Goal: Task Accomplishment & Management: Use online tool/utility

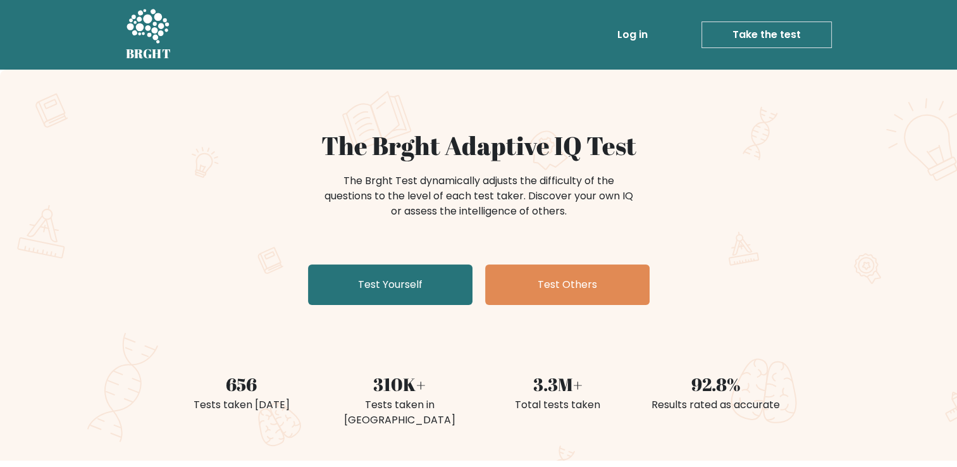
click at [628, 30] on link "Log in" at bounding box center [632, 34] width 40 height 25
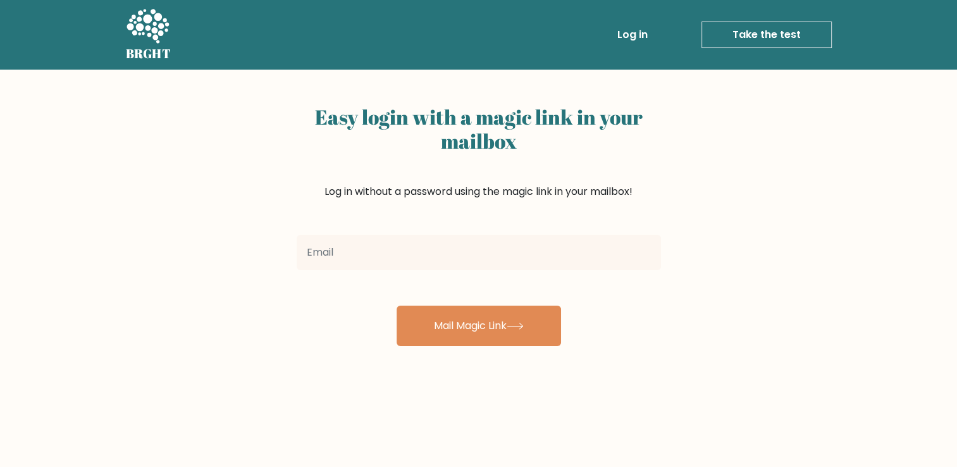
click at [457, 249] on input "email" at bounding box center [479, 252] width 364 height 35
type input "[EMAIL_ADDRESS][DOMAIN_NAME]"
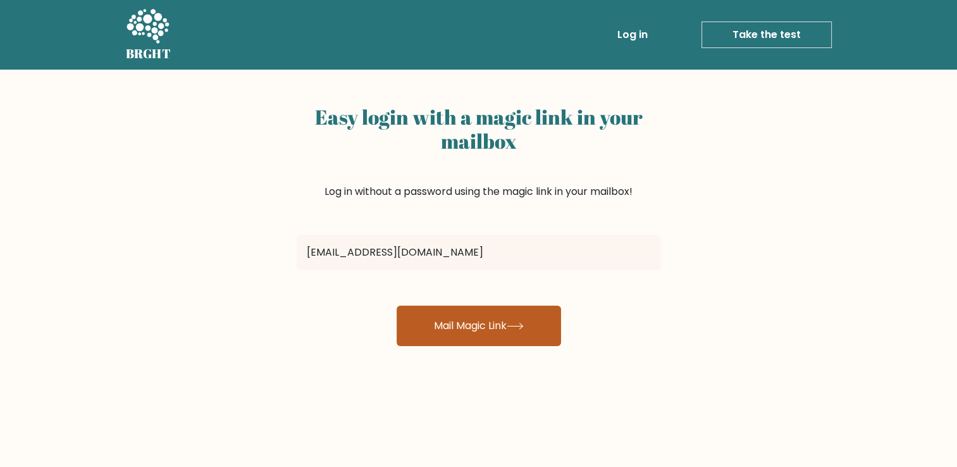
click at [521, 310] on button "Mail Magic Link" at bounding box center [479, 326] width 164 height 40
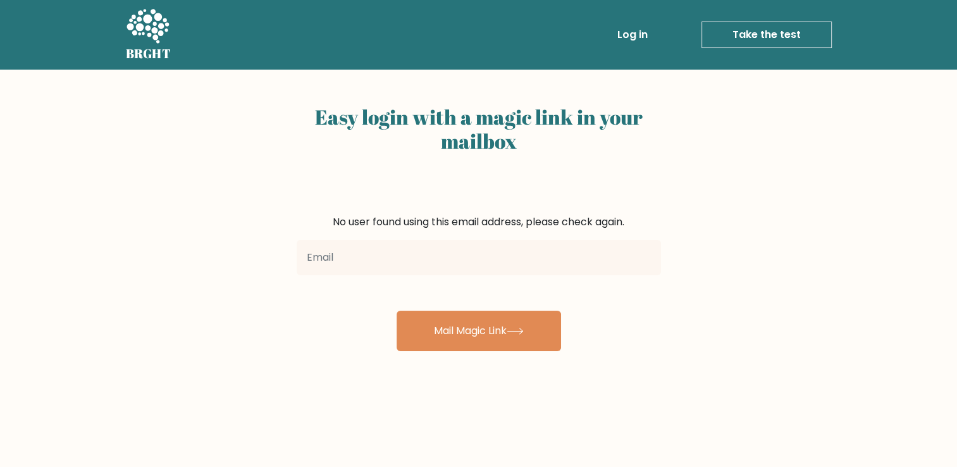
click at [644, 29] on link "Log in" at bounding box center [632, 34] width 40 height 25
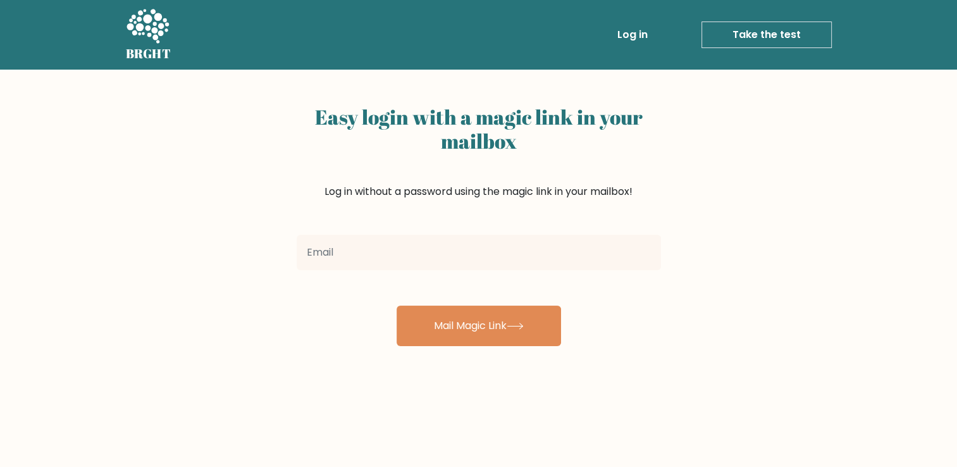
click at [368, 249] on input "email" at bounding box center [479, 252] width 364 height 35
type input "chauhankashish578@gmail.com"
click at [490, 353] on div "Easy login with a magic link in your mailbox Log in without a password using th…" at bounding box center [478, 309] width 957 height 479
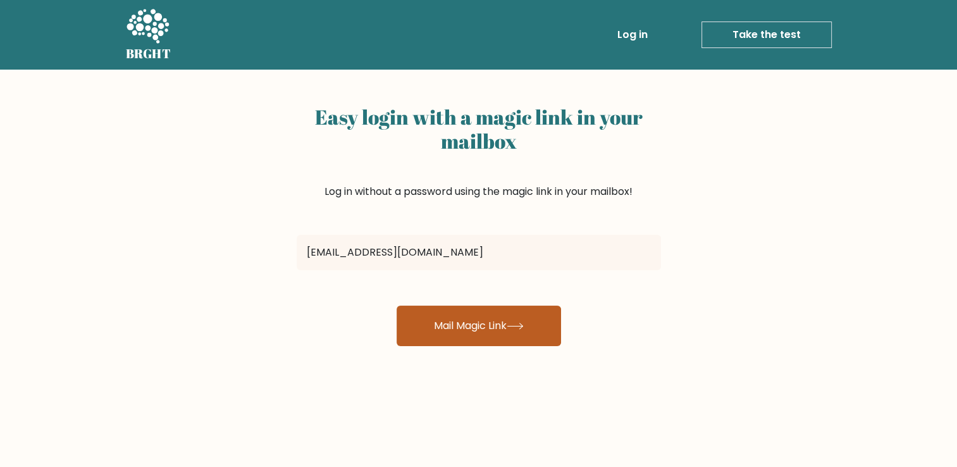
click at [488, 328] on button "Mail Magic Link" at bounding box center [479, 326] width 164 height 40
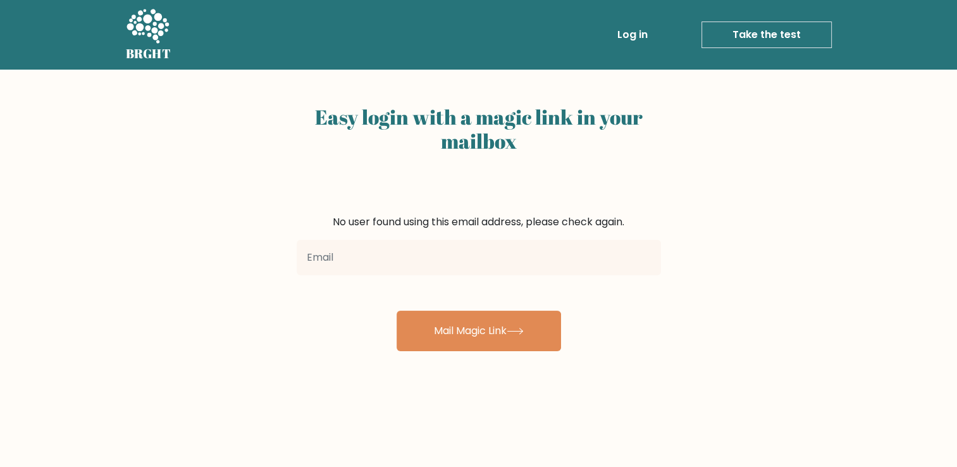
click at [444, 262] on input "email" at bounding box center [479, 257] width 364 height 35
type input "[EMAIL_ADDRESS][DOMAIN_NAME]"
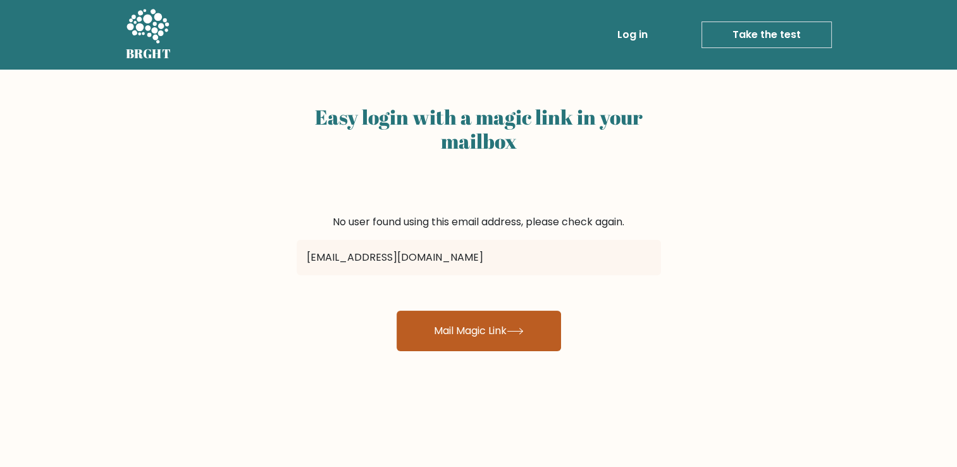
click at [482, 343] on button "Mail Magic Link" at bounding box center [479, 331] width 164 height 40
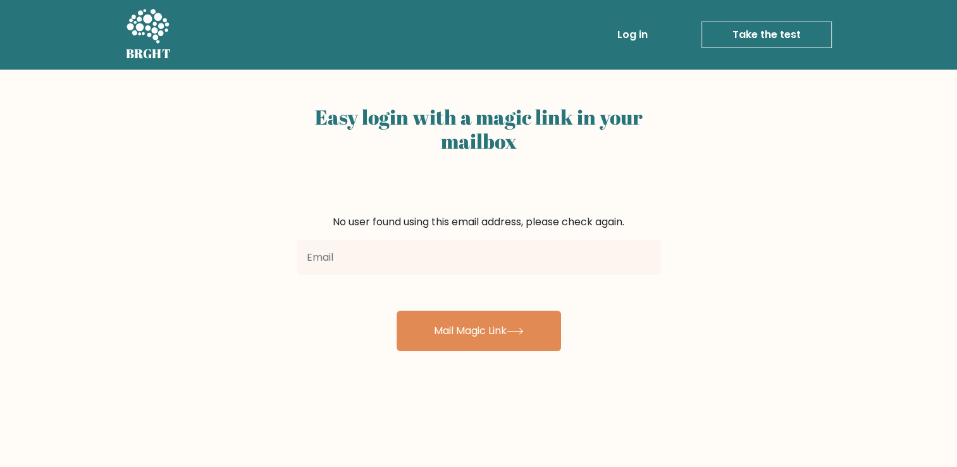
click at [766, 39] on link "Take the test" at bounding box center [767, 35] width 130 height 27
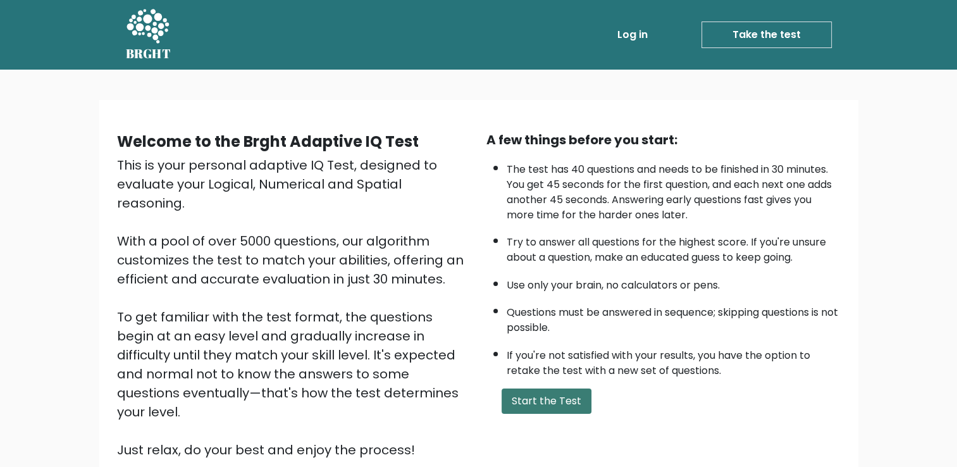
click at [559, 399] on button "Start the Test" at bounding box center [547, 400] width 90 height 25
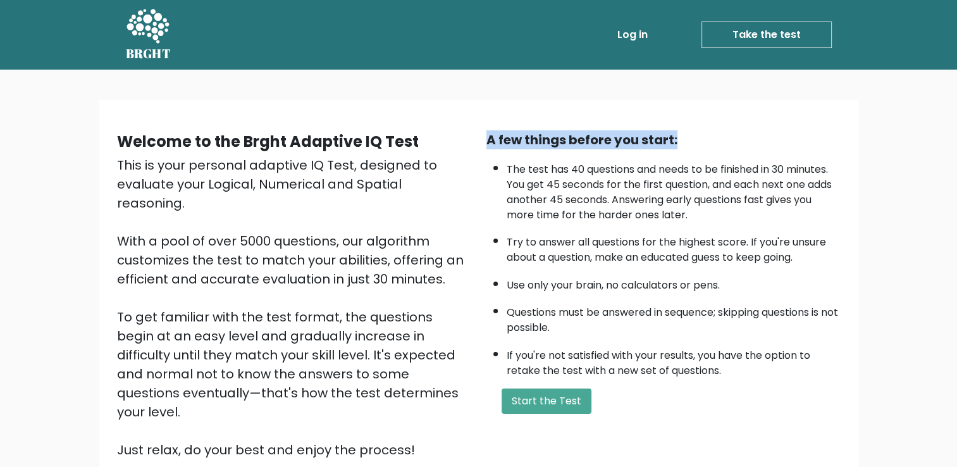
drag, startPoint x: 488, startPoint y: 138, endPoint x: 762, endPoint y: 111, distance: 275.2
click at [762, 111] on div "Welcome to the Brght Adaptive IQ Test This is your personal adaptive IQ Test, d…" at bounding box center [478, 300] width 759 height 400
click at [760, 109] on div "Welcome to the Brght Adaptive IQ Test This is your personal adaptive IQ Test, d…" at bounding box center [478, 300] width 759 height 400
click at [626, 337] on ul "The test has 40 questions and needs to be finished in 30 minutes. You get 45 se…" at bounding box center [663, 267] width 354 height 223
click at [490, 136] on div "A few things before you start:" at bounding box center [663, 139] width 354 height 19
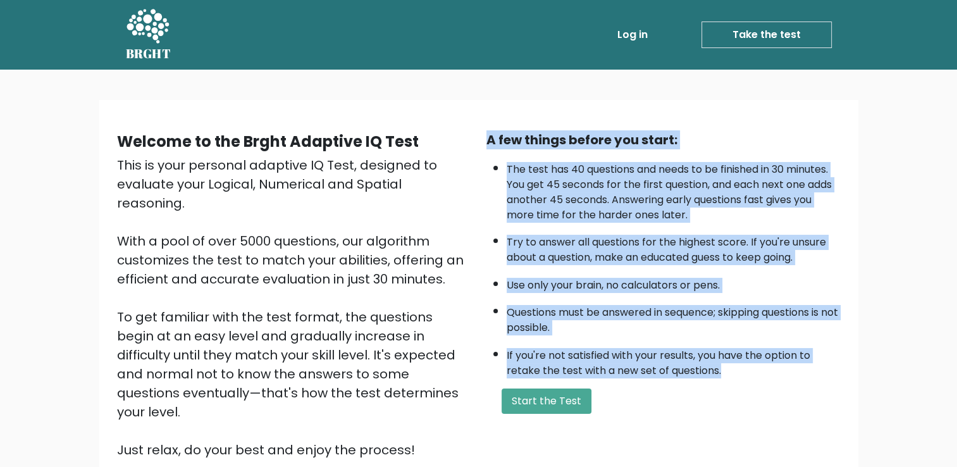
drag, startPoint x: 490, startPoint y: 136, endPoint x: 724, endPoint y: 361, distance: 325.2
click at [724, 361] on div "A few things before you start: The test has 40 questions and needs to be finish…" at bounding box center [663, 294] width 369 height 329
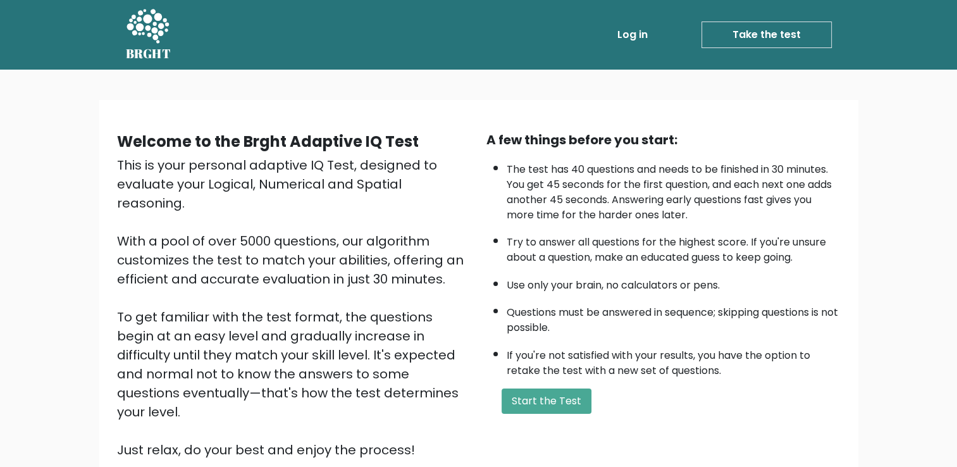
drag, startPoint x: 724, startPoint y: 361, endPoint x: 750, endPoint y: 409, distance: 53.8
click at [750, 409] on form "Start the Test" at bounding box center [663, 400] width 354 height 25
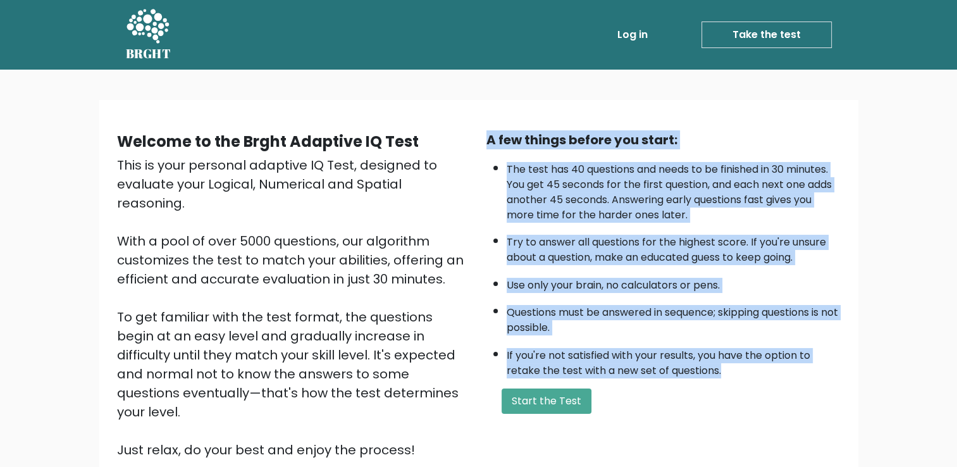
drag, startPoint x: 487, startPoint y: 132, endPoint x: 750, endPoint y: 374, distance: 356.8
click at [750, 374] on div "A few things before you start: The test has 40 questions and needs to be finish…" at bounding box center [663, 294] width 369 height 329
drag, startPoint x: 750, startPoint y: 374, endPoint x: 724, endPoint y: 322, distance: 58.0
click at [724, 322] on li "Questions must be answered in sequence; skipping questions is not possible." at bounding box center [674, 317] width 334 height 37
click at [730, 337] on ul "The test has 40 questions and needs to be finished in 30 minutes. You get 45 se…" at bounding box center [663, 267] width 354 height 223
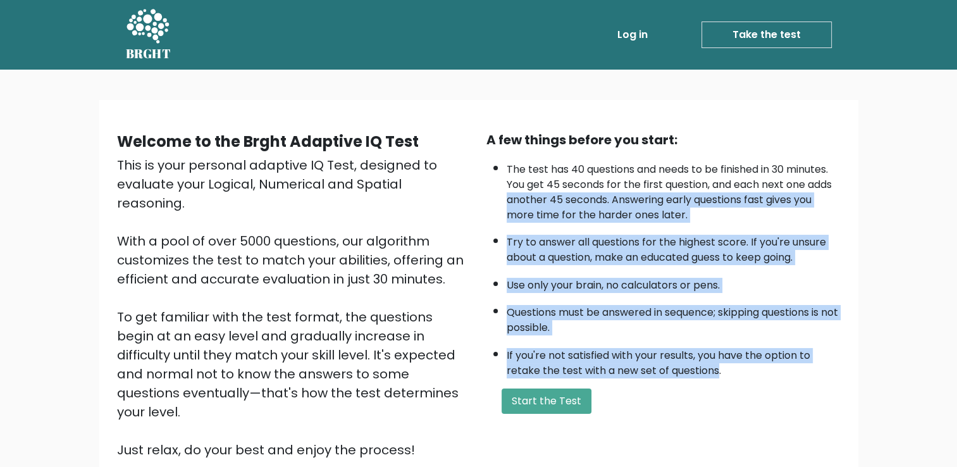
drag, startPoint x: 719, startPoint y: 367, endPoint x: 486, endPoint y: 201, distance: 285.8
click at [486, 201] on ul "The test has 40 questions and needs to be finished in 30 minutes. You get 45 se…" at bounding box center [663, 267] width 354 height 223
click at [491, 201] on ul "The test has 40 questions and needs to be finished in 30 minutes. You get 45 se…" at bounding box center [663, 267] width 354 height 223
click at [589, 259] on li "Try to answer all questions for the highest score. If you're unsure about a que…" at bounding box center [674, 246] width 334 height 37
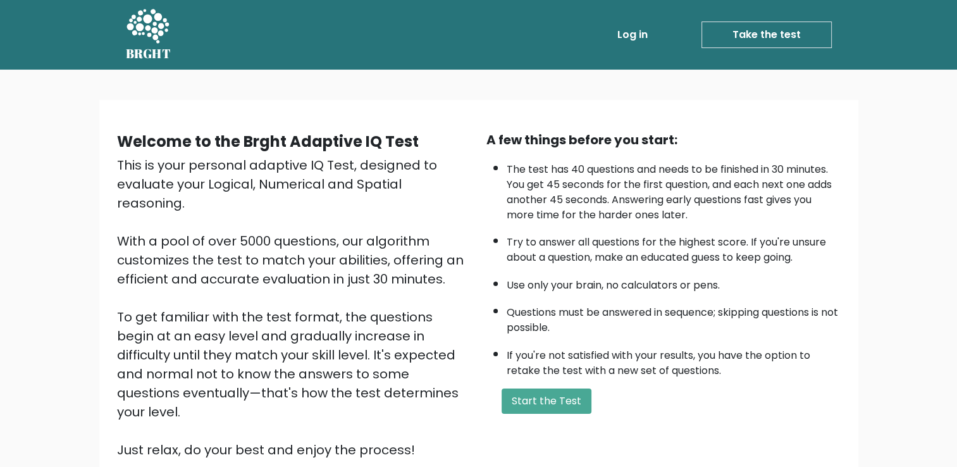
click at [600, 257] on li "Try to answer all questions for the highest score. If you're unsure about a que…" at bounding box center [674, 246] width 334 height 37
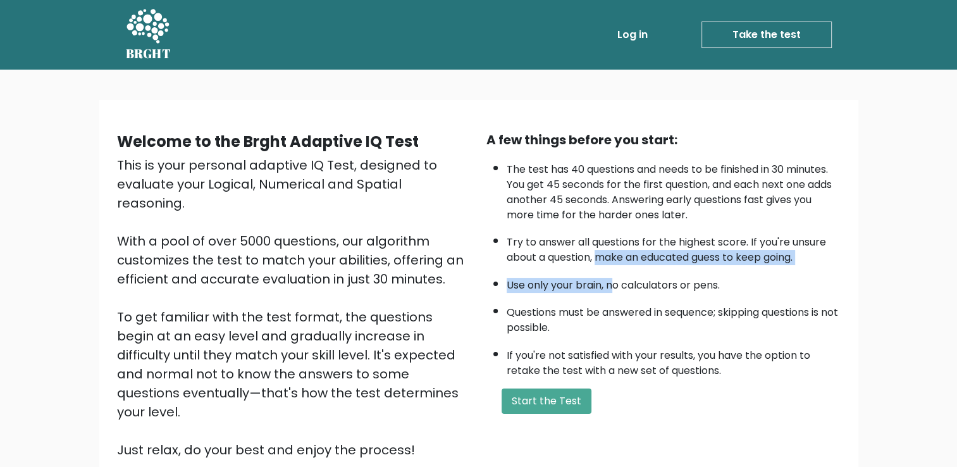
drag, startPoint x: 598, startPoint y: 257, endPoint x: 614, endPoint y: 270, distance: 20.7
click at [614, 270] on ul "The test has 40 questions and needs to be finished in 30 minutes. You get 45 se…" at bounding box center [663, 267] width 354 height 223
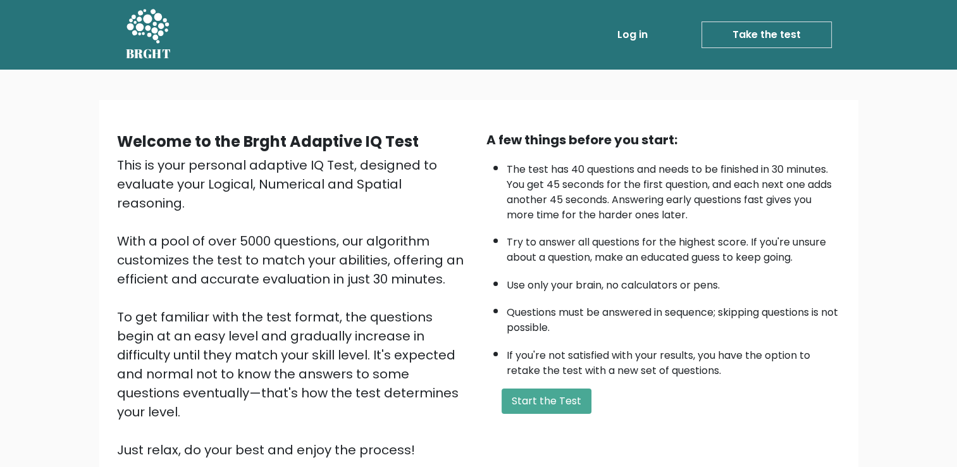
drag, startPoint x: 614, startPoint y: 270, endPoint x: 625, endPoint y: 273, distance: 11.2
click at [625, 273] on li "Use only your brain, no calculators or pens." at bounding box center [674, 282] width 334 height 22
click at [489, 138] on div "A few things before you start:" at bounding box center [663, 139] width 354 height 19
click at [492, 140] on div "A few things before you start:" at bounding box center [663, 139] width 354 height 19
click at [571, 396] on button "Start the Test" at bounding box center [547, 400] width 90 height 25
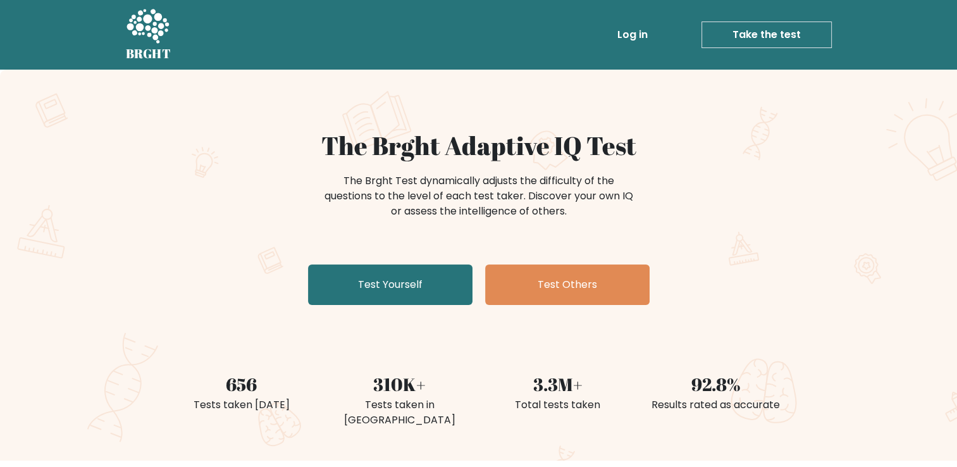
click at [766, 32] on link "Take the test" at bounding box center [767, 35] width 130 height 27
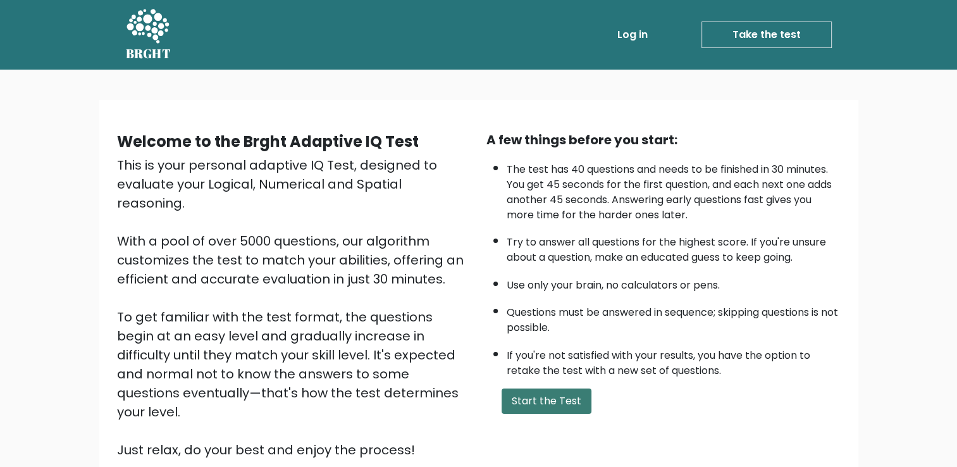
click at [564, 395] on button "Start the Test" at bounding box center [547, 400] width 90 height 25
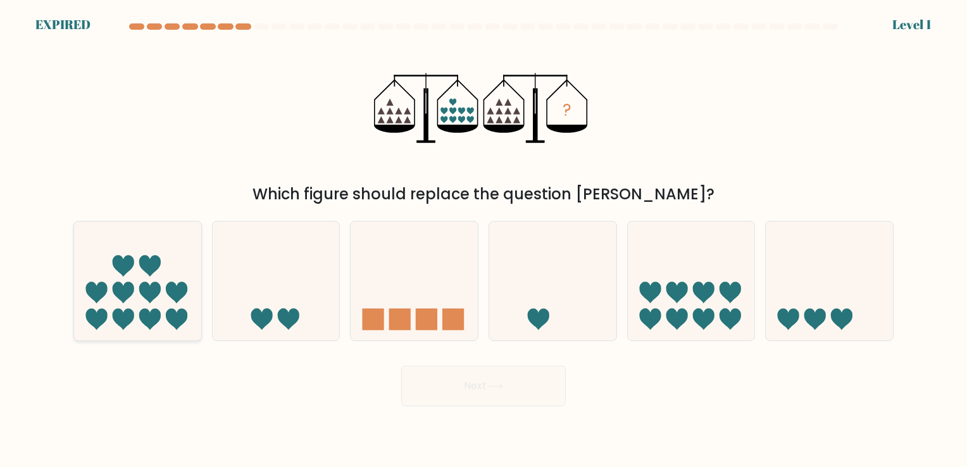
click at [147, 254] on icon at bounding box center [137, 280] width 127 height 105
click at [483, 240] on input "a." at bounding box center [483, 236] width 1 height 6
radio input "true"
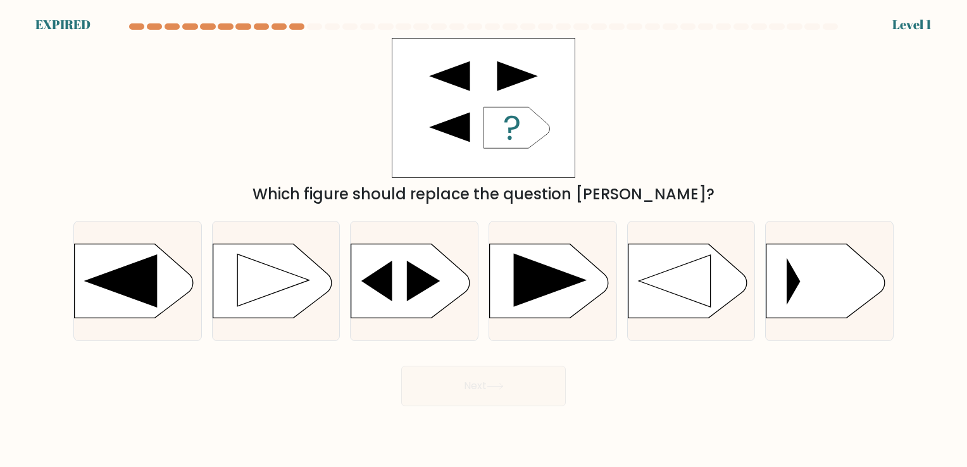
click at [908, 24] on form "a." at bounding box center [483, 214] width 967 height 383
